Goal: Task Accomplishment & Management: Manage account settings

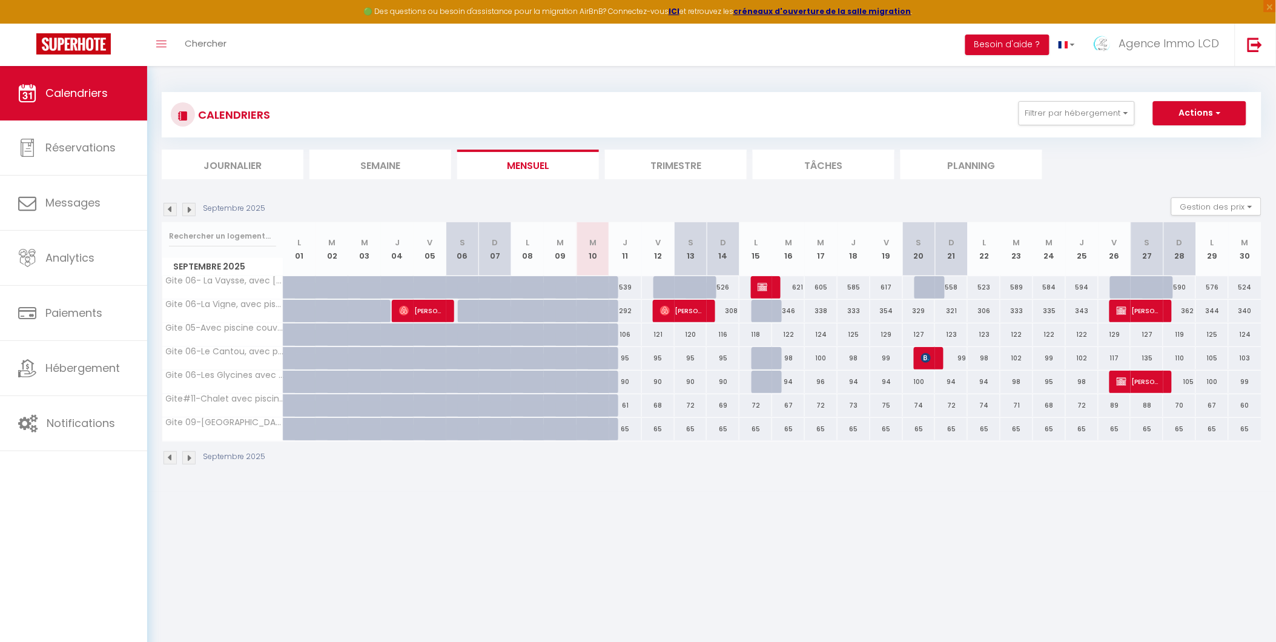
click at [173, 206] on img at bounding box center [169, 209] width 13 height 13
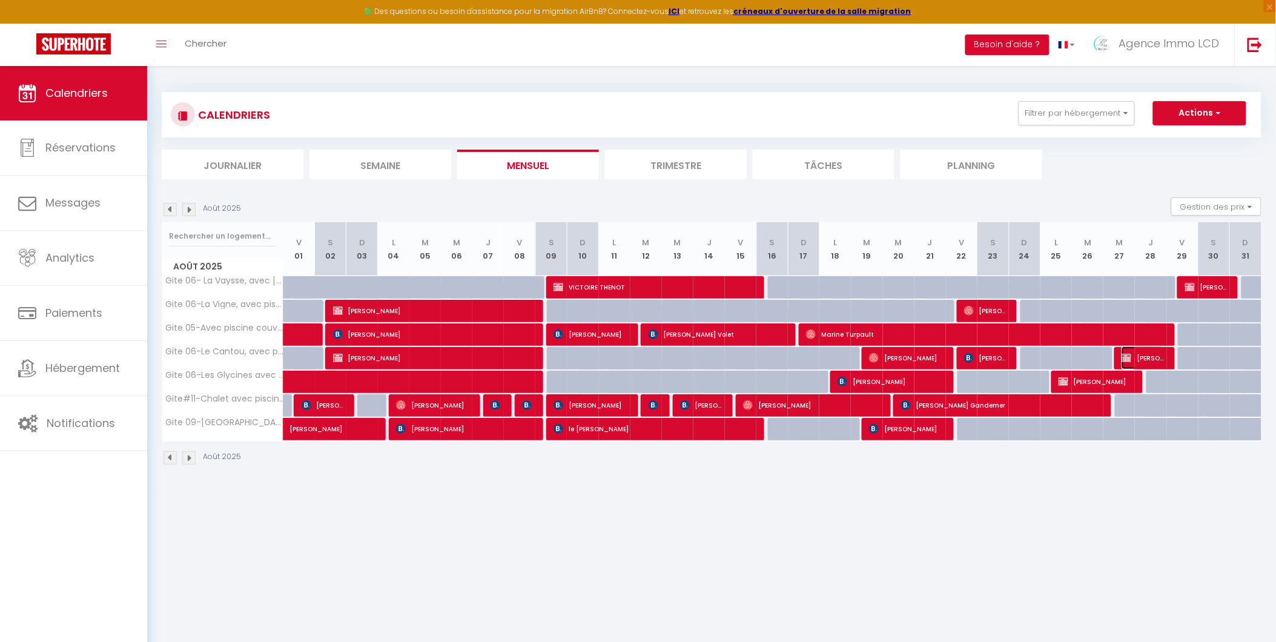
click at [1135, 354] on span "[PERSON_NAME]" at bounding box center [1142, 357] width 42 height 23
select select "OK"
select select "0"
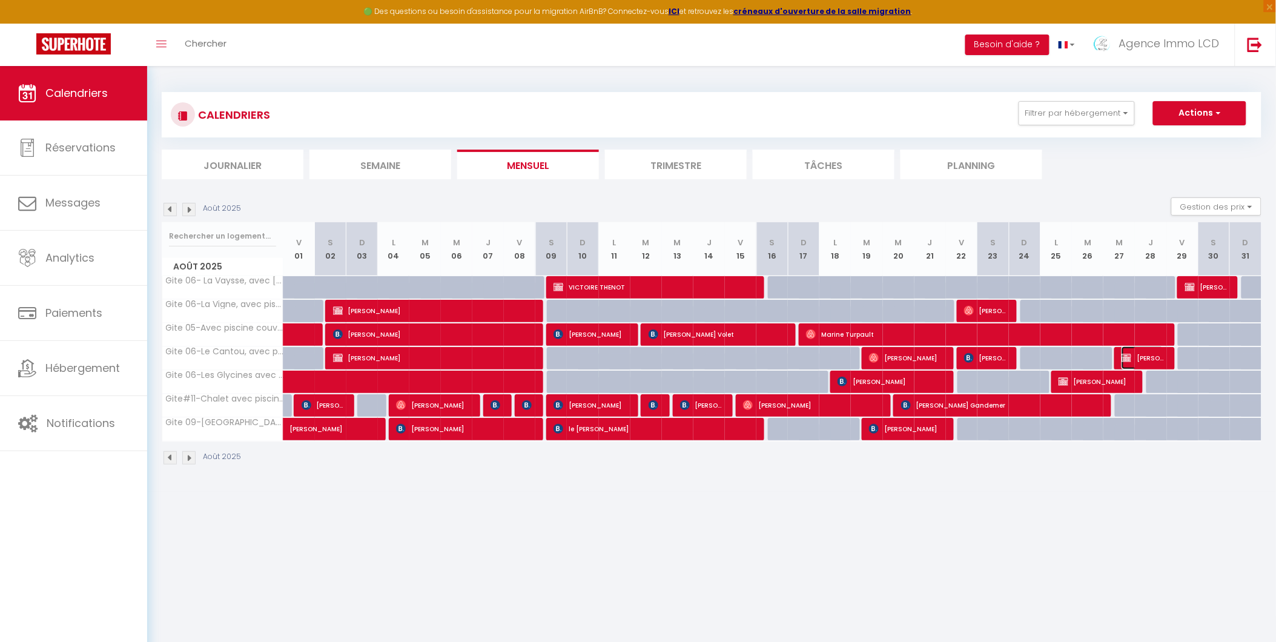
select select "1"
select select
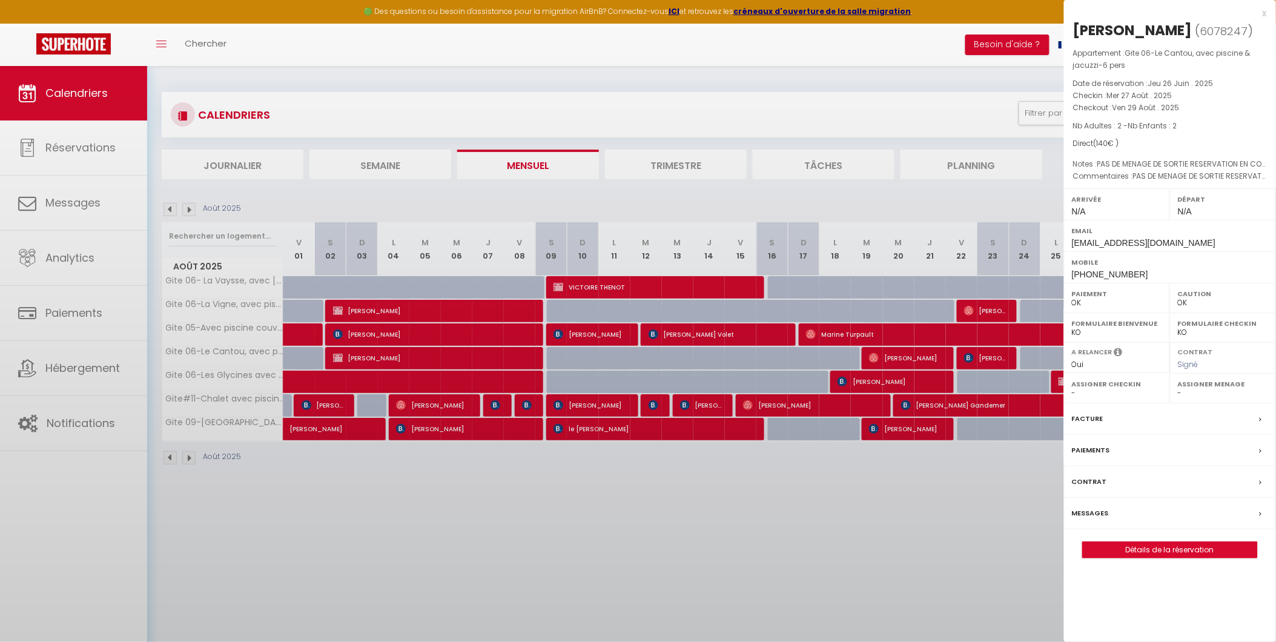
select select "49509"
select select "42437"
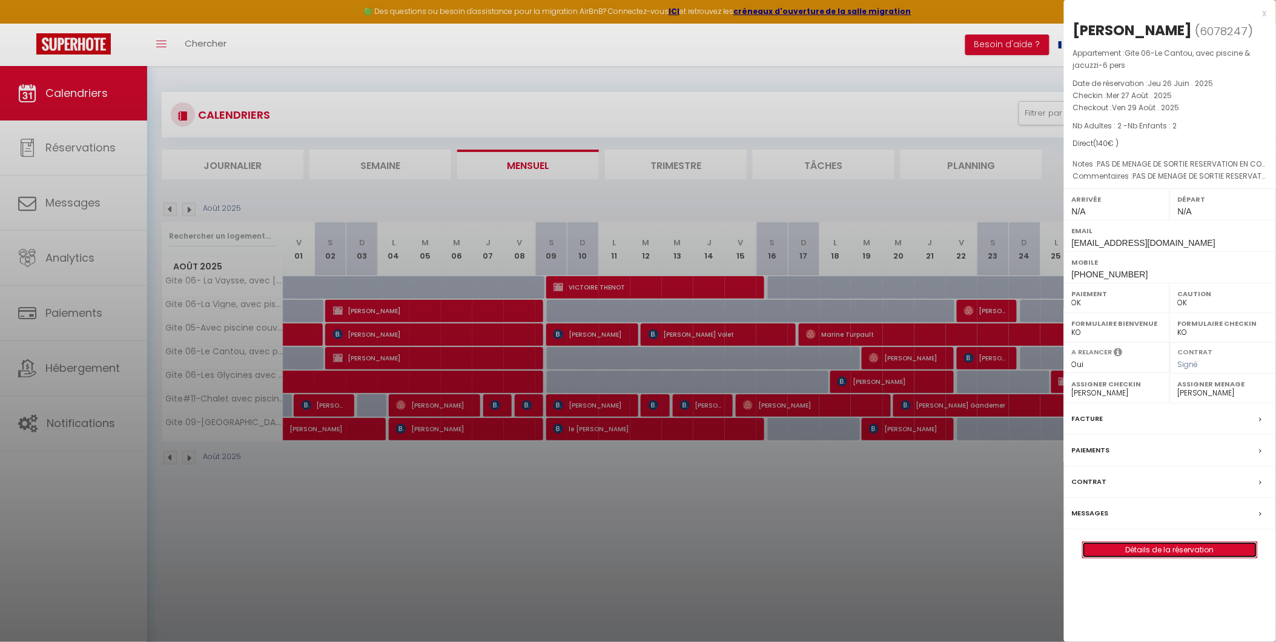
click at [1193, 558] on link "Détails de la réservation" at bounding box center [1170, 550] width 174 height 16
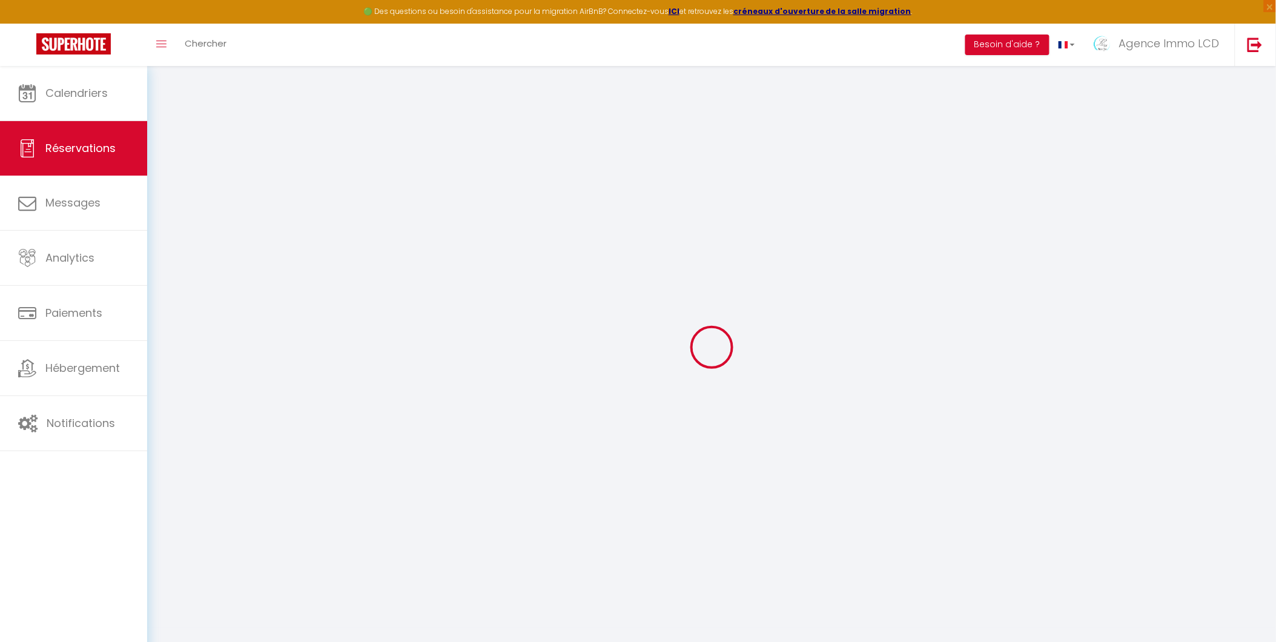
select select
checkbox input "false"
select select
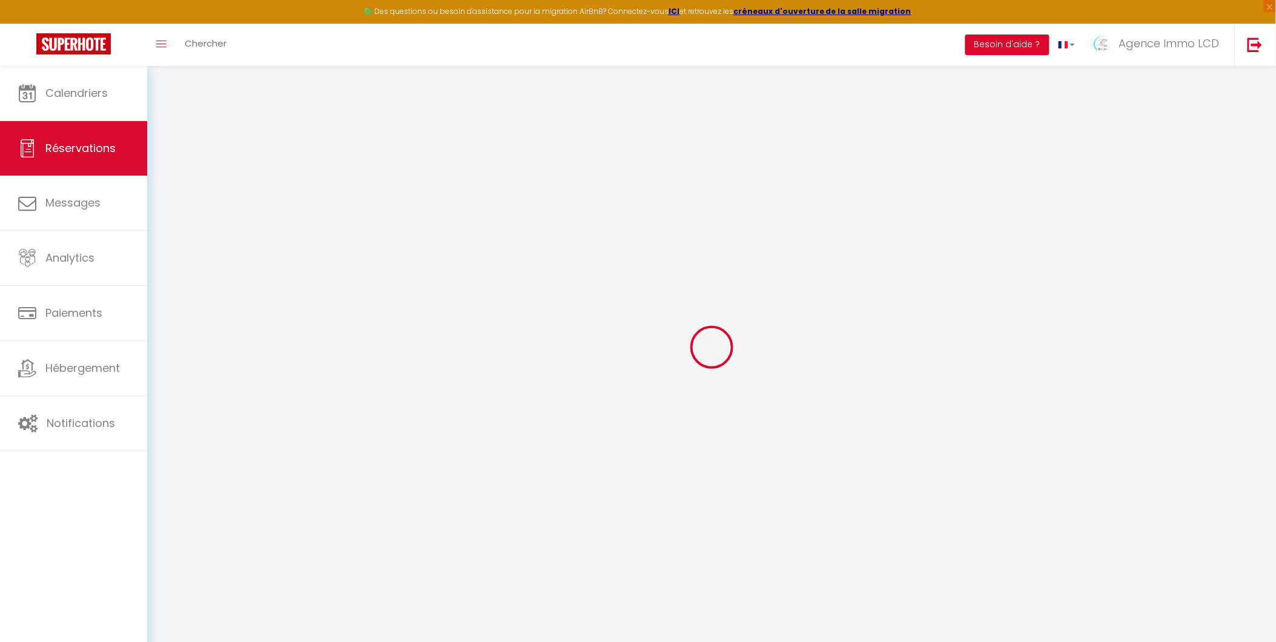
checkbox input "false"
type textarea "PAS DE MENAGE DE SORTIE RESERVATION EN CONTUNUE AVEC DOSSIER LESUR"
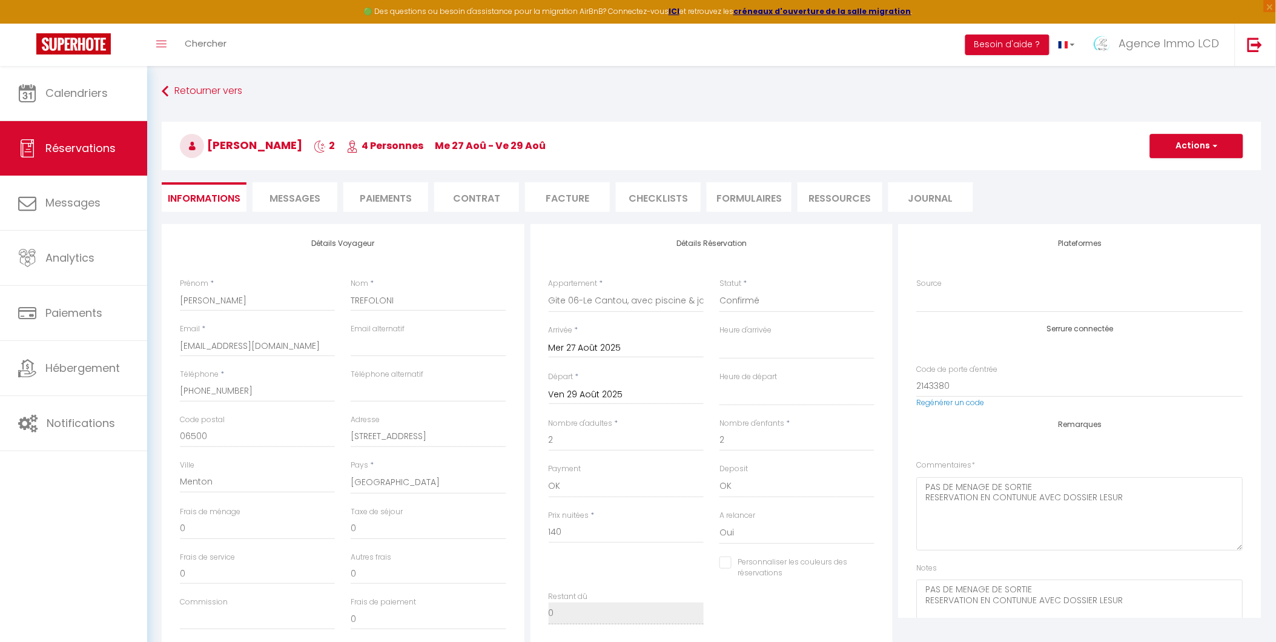
select select
checkbox input "false"
select select
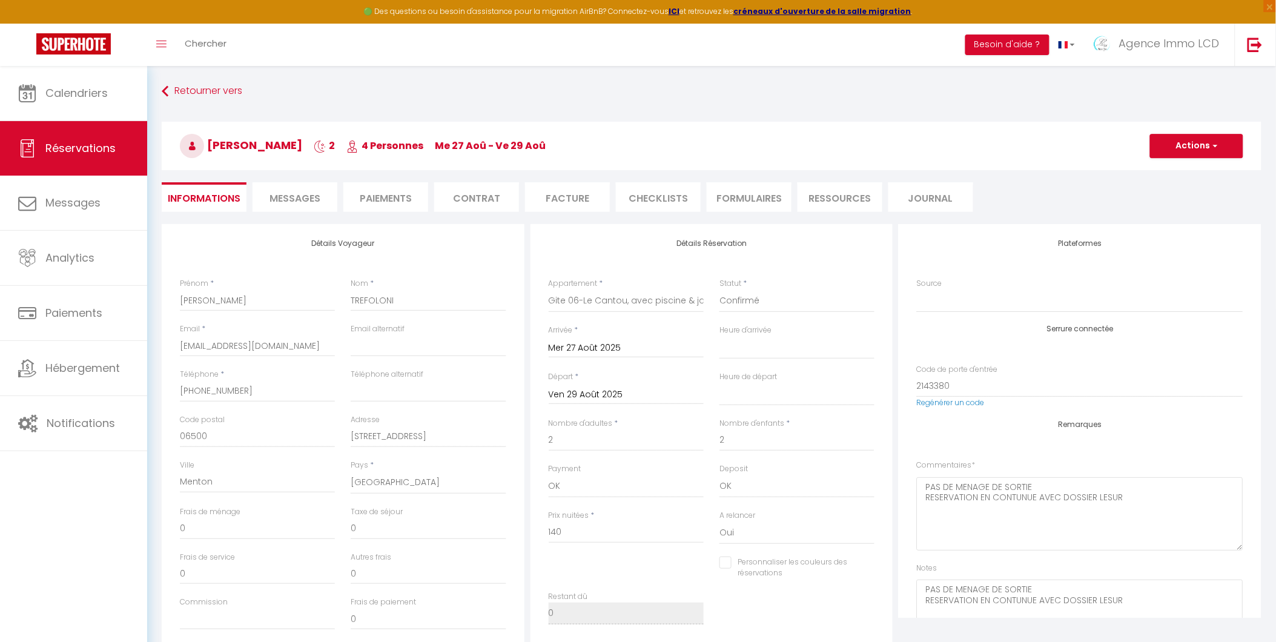
click at [383, 203] on li "Paiements" at bounding box center [385, 197] width 85 height 30
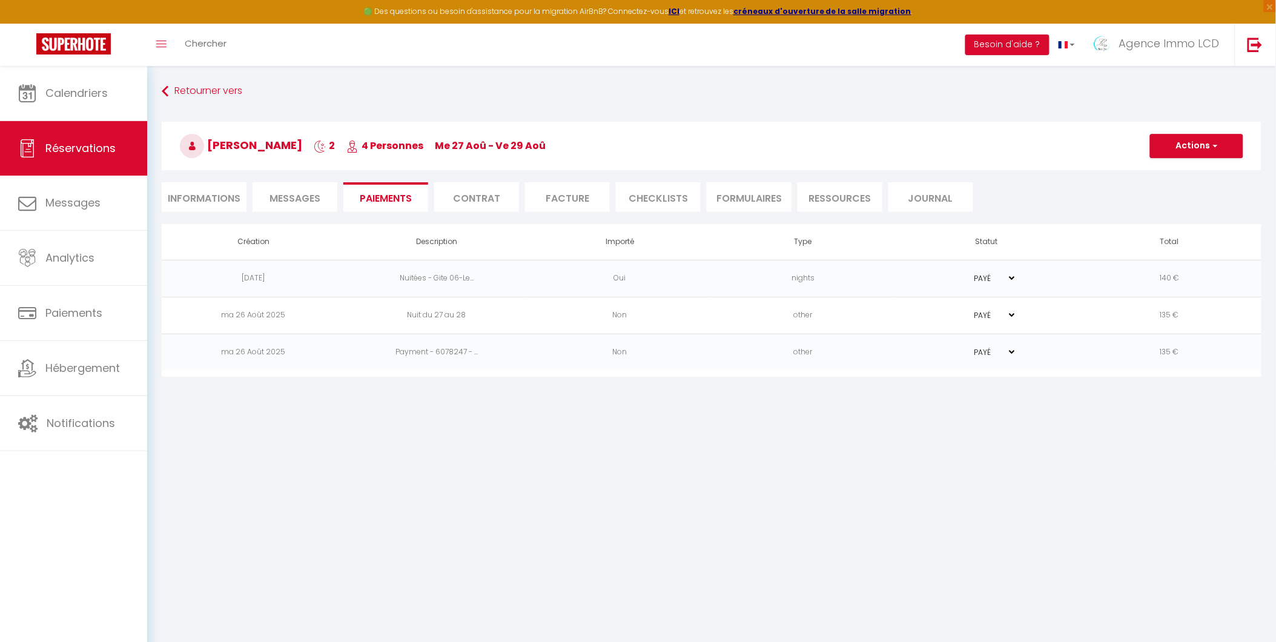
click at [566, 197] on li "Facture" at bounding box center [567, 197] width 85 height 30
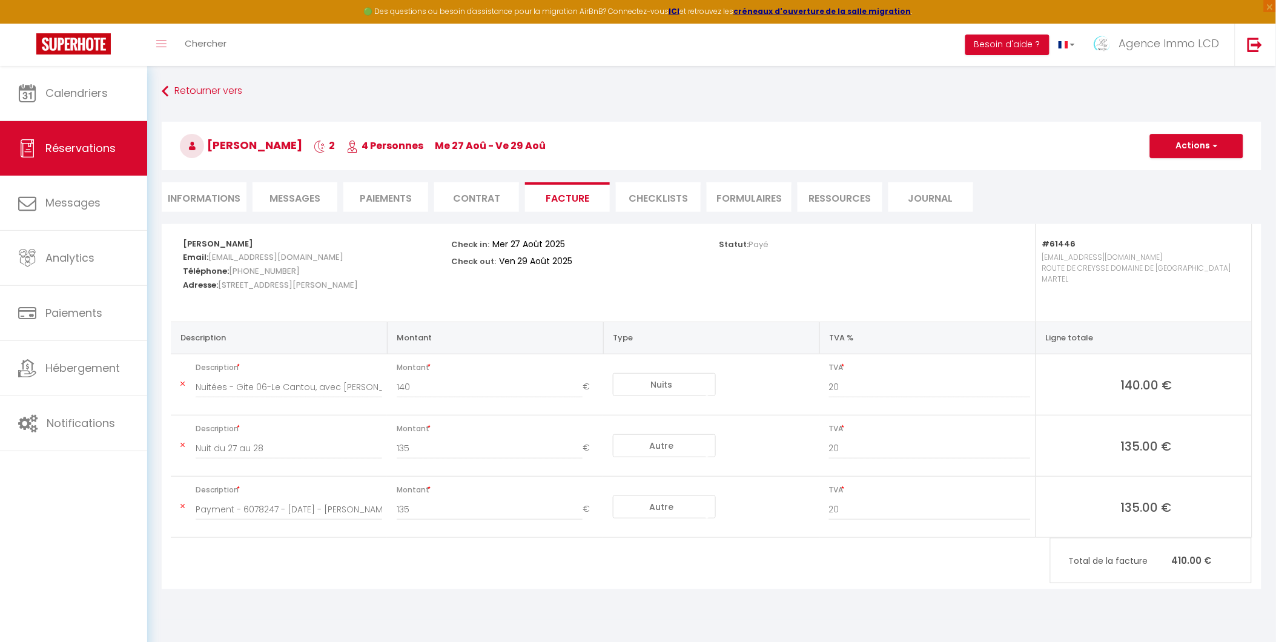
click at [1178, 515] on td "135.00 €" at bounding box center [1143, 507] width 216 height 61
click at [182, 507] on icon at bounding box center [182, 506] width 4 height 7
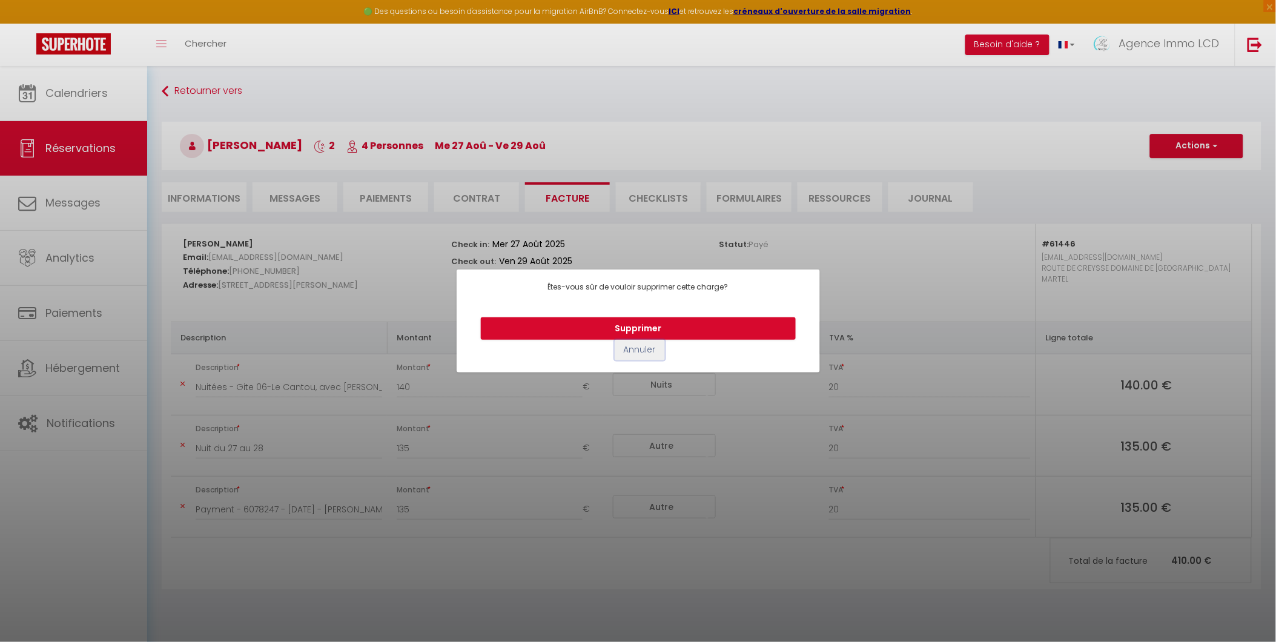
click at [636, 353] on button "Annuler" at bounding box center [640, 350] width 50 height 21
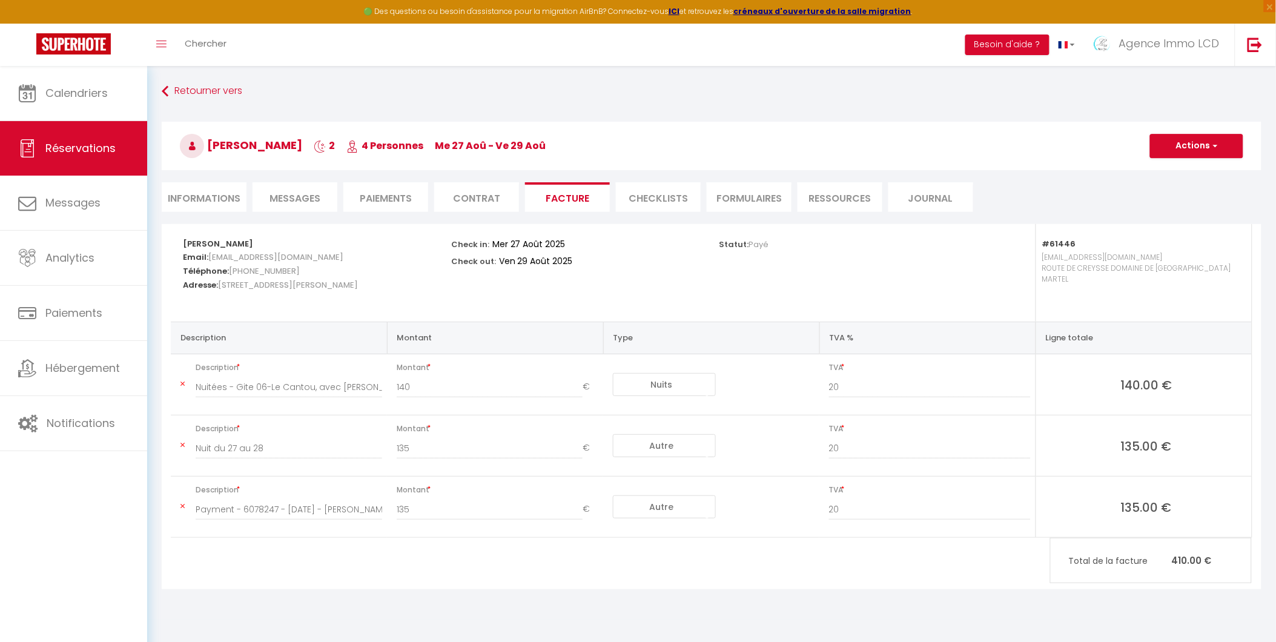
click at [183, 505] on icon at bounding box center [182, 506] width 4 height 7
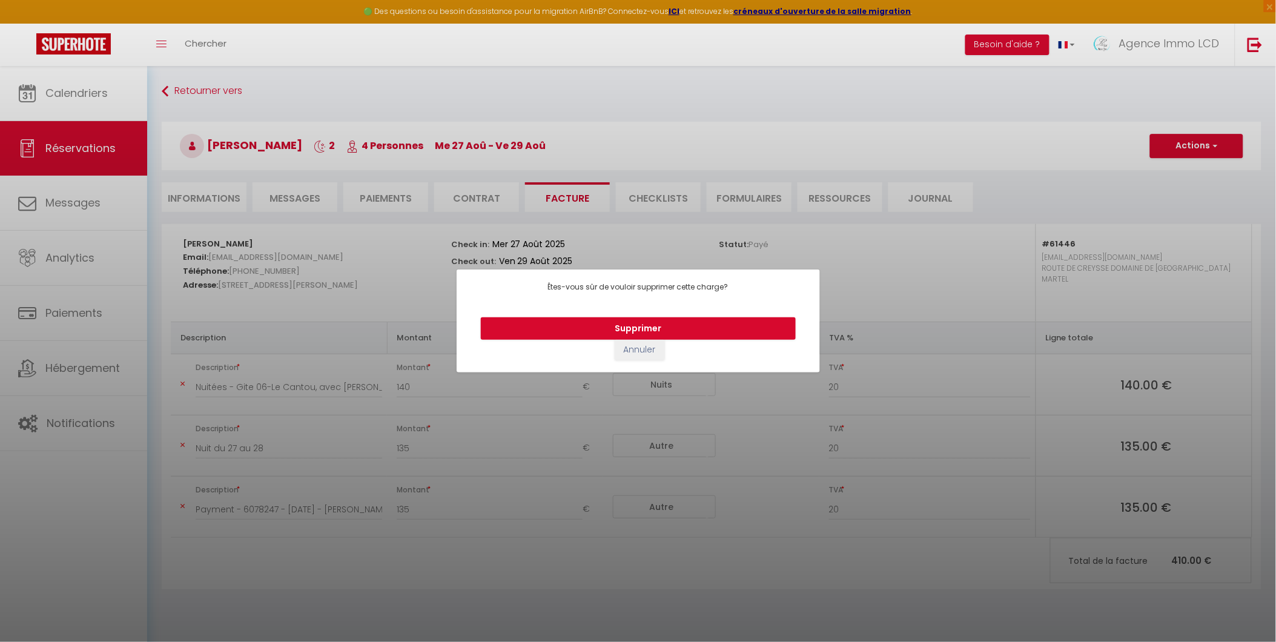
click at [660, 314] on div "Supprimer Annuler" at bounding box center [638, 338] width 363 height 67
click at [663, 322] on button "Supprimer" at bounding box center [638, 328] width 315 height 23
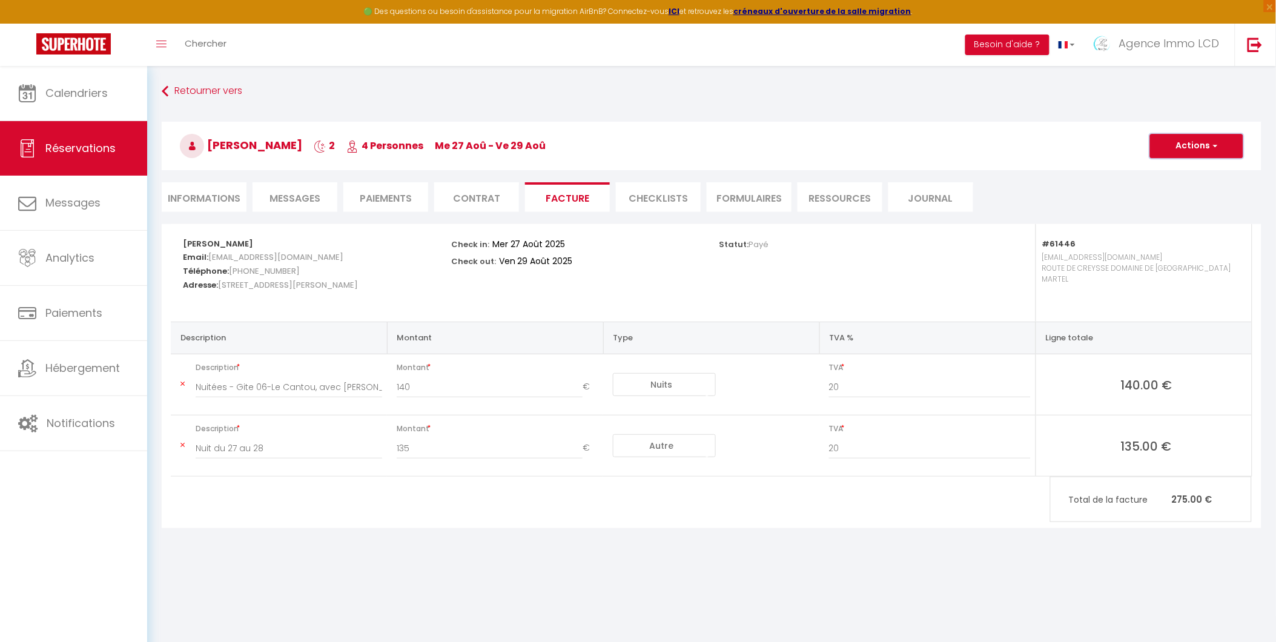
click at [1181, 146] on button "Actions" at bounding box center [1196, 146] width 93 height 24
click at [1189, 189] on link "Aperçu et éditer" at bounding box center [1188, 188] width 102 height 16
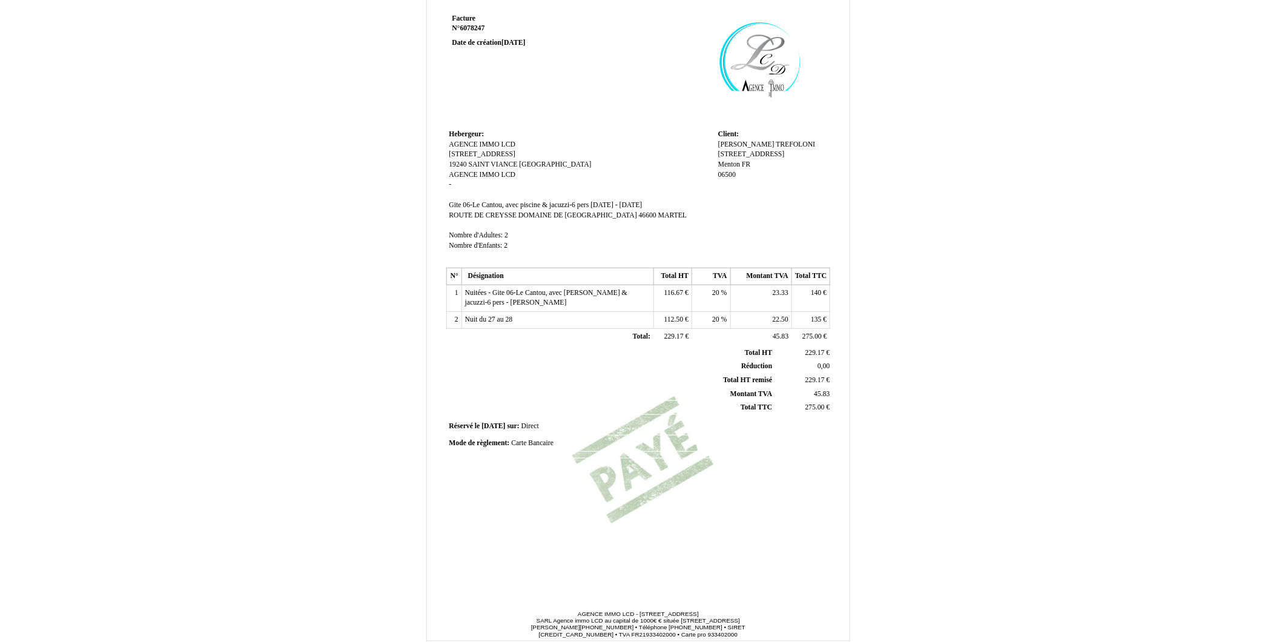
scroll to position [89, 0]
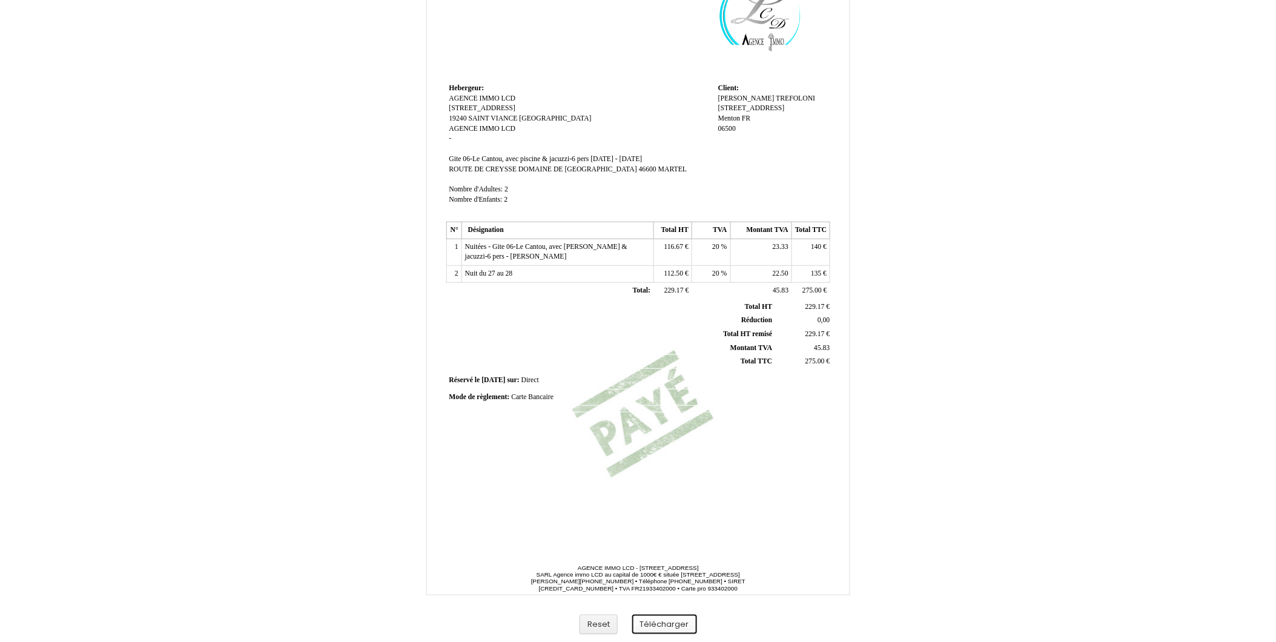
click at [679, 621] on button "Télécharger" at bounding box center [664, 625] width 65 height 20
click at [670, 625] on button "Télécharger" at bounding box center [664, 625] width 65 height 20
